Goal: Task Accomplishment & Management: Use online tool/utility

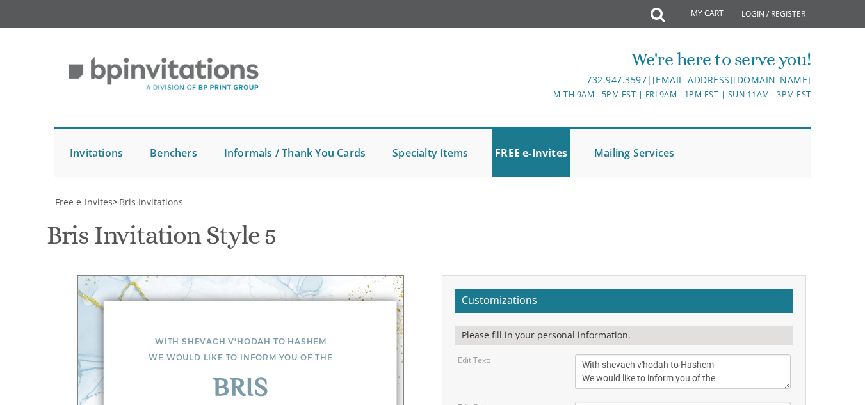
drag, startPoint x: 698, startPoint y: 225, endPoint x: 583, endPoint y: 226, distance: 115.9
type textarea "Of our dear son/grandson BE"H [DATE] Agudah of Ave L Selichos 7:10 lower ballro…"
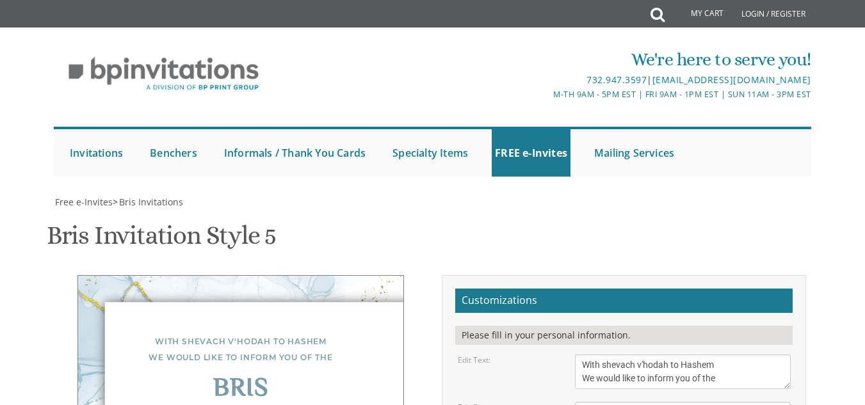
type textarea "[PERSON_NAME] and [PERSON_NAME] [PERSON_NAME] and [PERSON_NAME] [PERSON_NAME] a…"
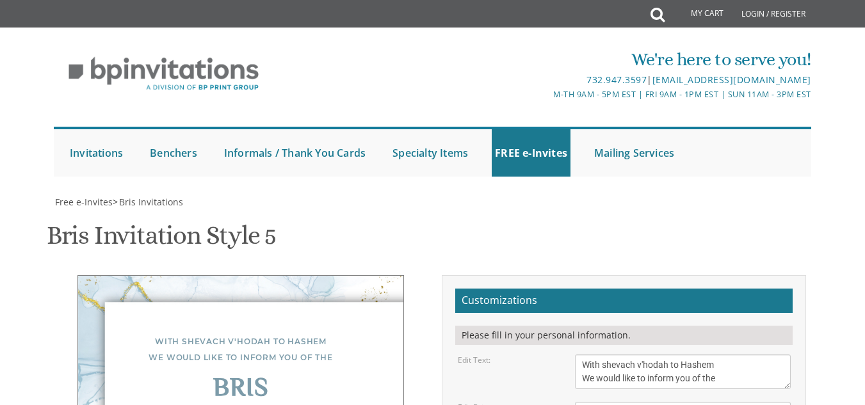
scroll to position [27, 0]
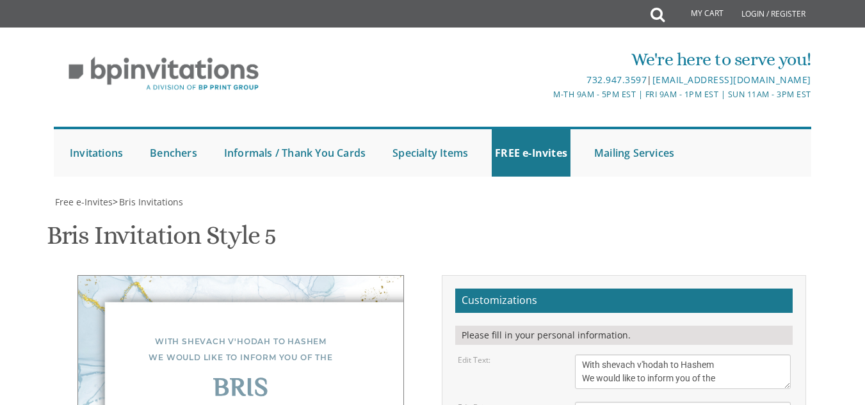
scroll to position [13, 0]
type textarea "Of our dear son/grandson BE"H [DATE] Agudah of Ave L Selichos 7:10 lower ballro…"
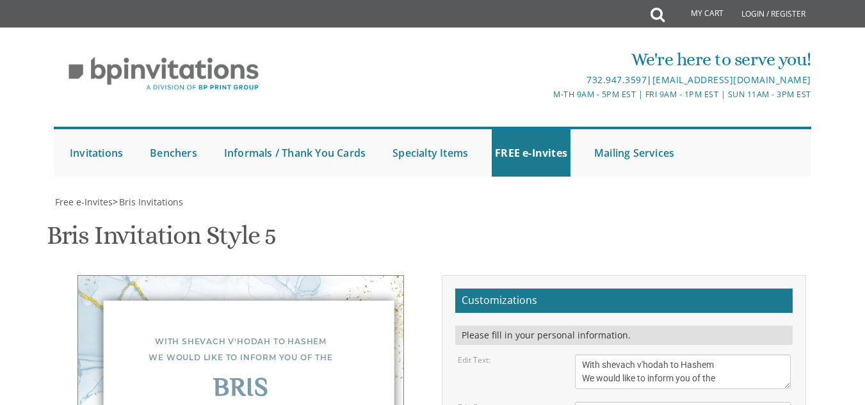
type input "[EMAIL_ADDRESS][DOMAIN_NAME]"
